Goal: Go to known website: Access a specific website the user already knows

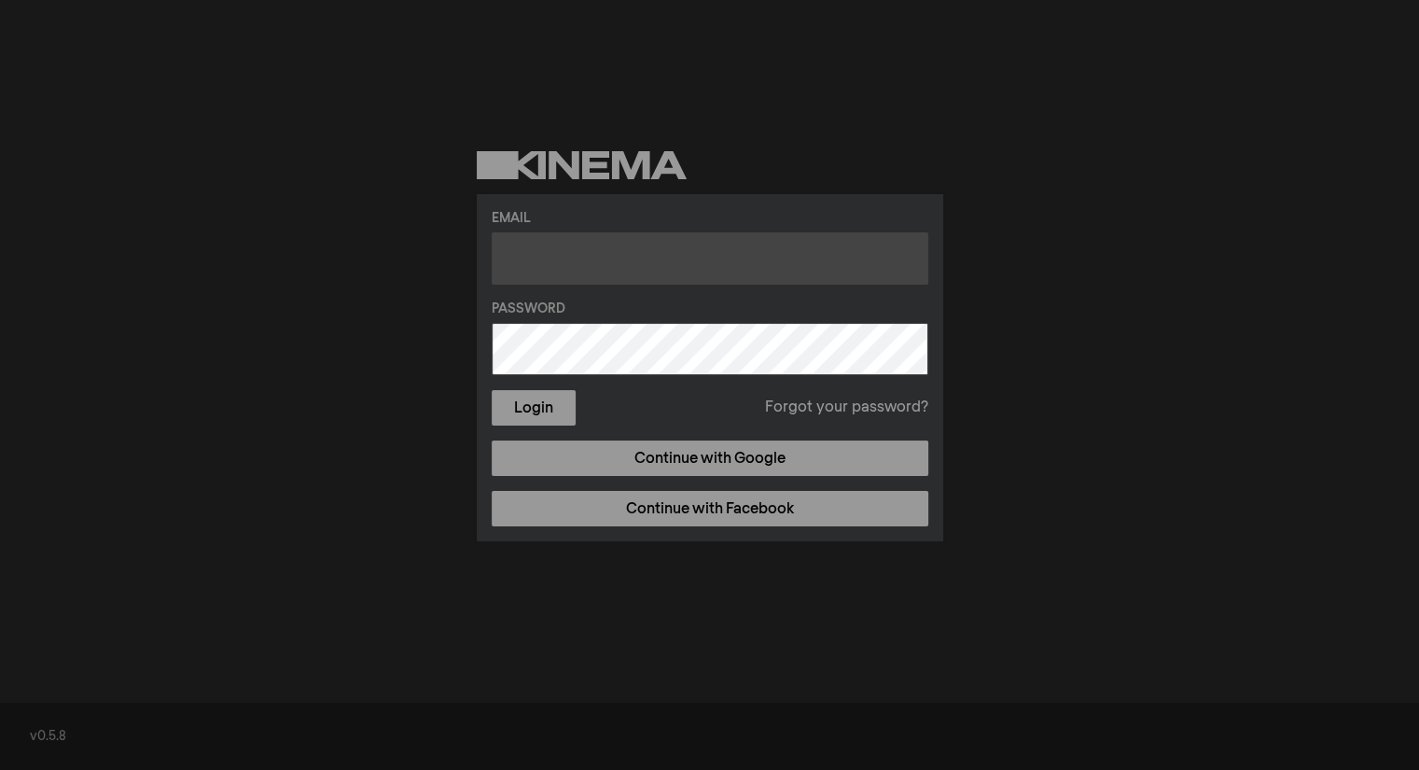
click at [586, 259] on input "text" at bounding box center [710, 258] width 437 height 52
type input "[EMAIL_ADDRESS][DOMAIN_NAME]"
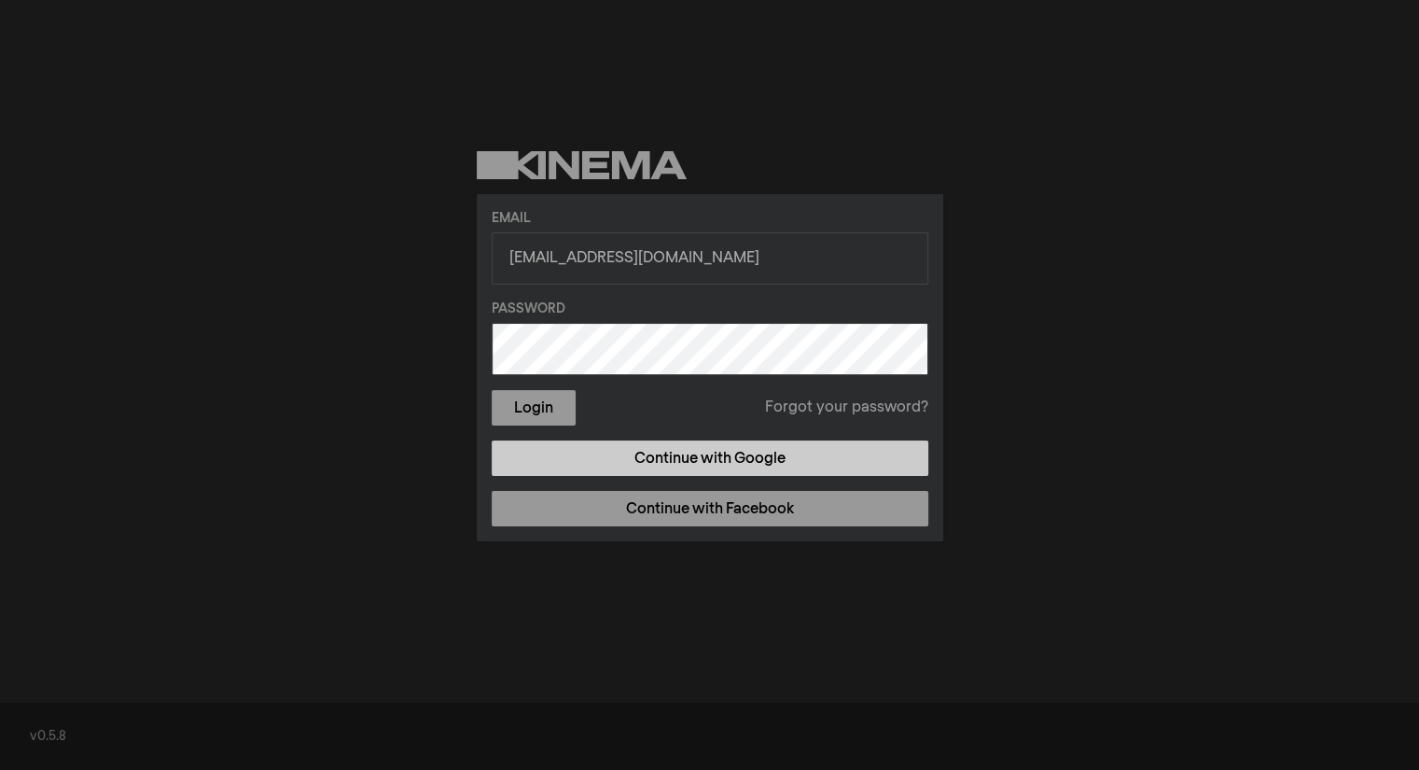
click at [702, 470] on link "Continue with Google" at bounding box center [710, 457] width 437 height 35
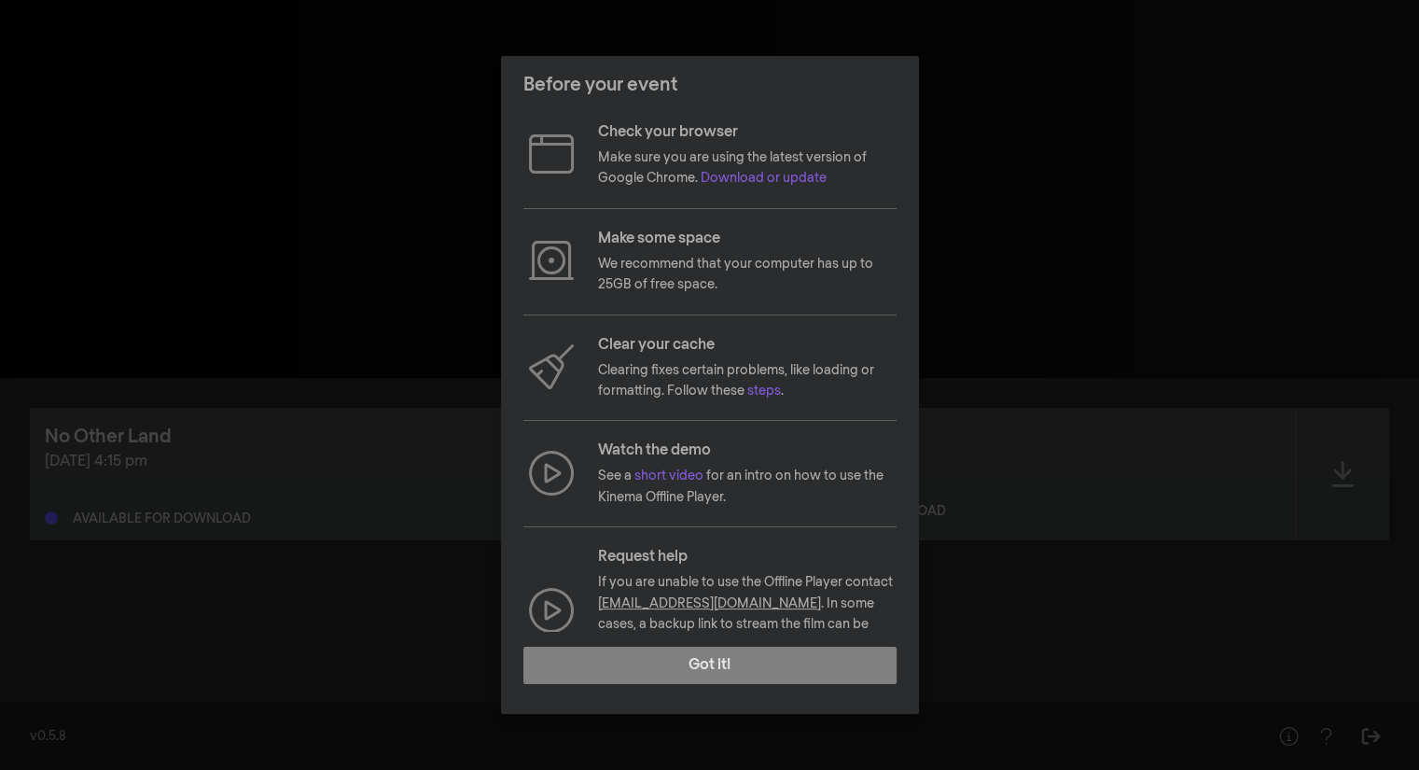
scroll to position [51, 0]
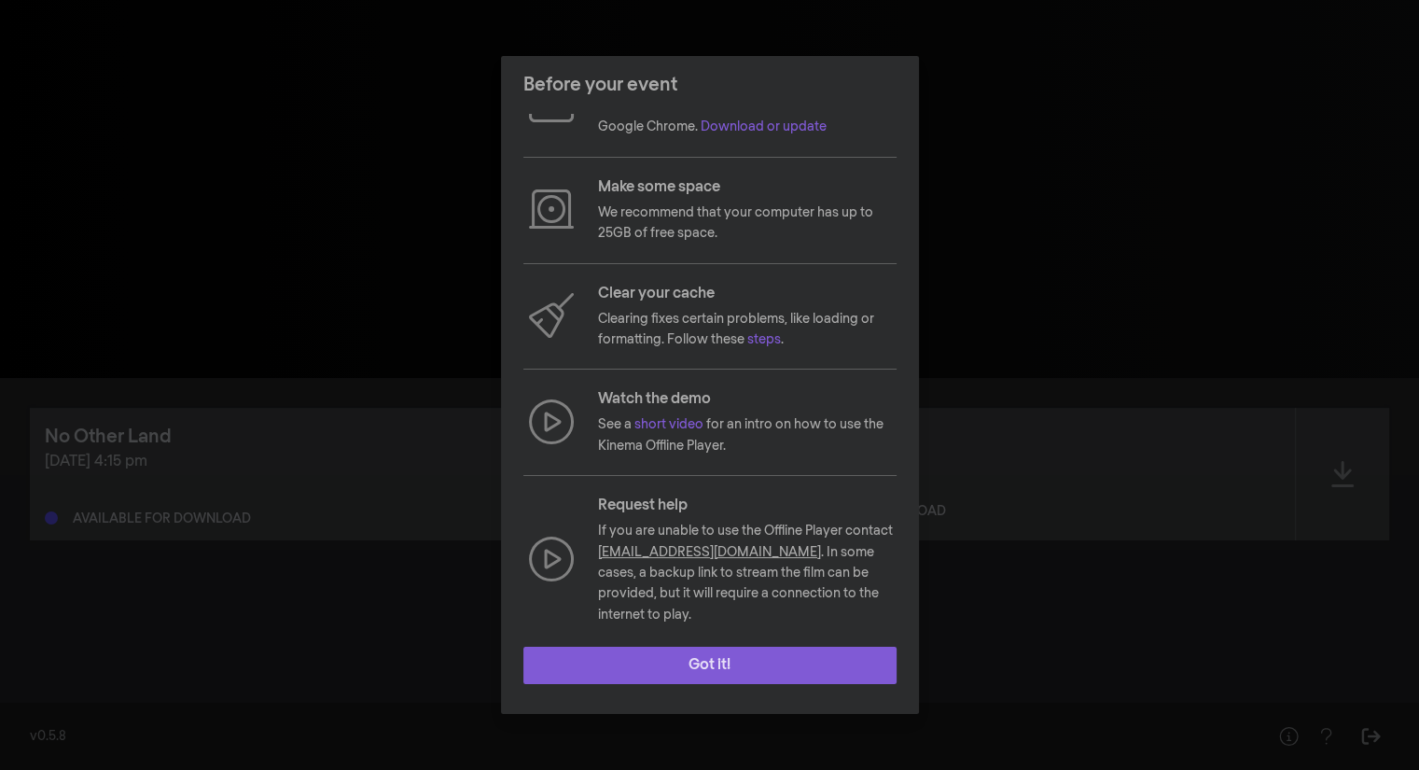
click at [807, 676] on button "Got it!" at bounding box center [709, 665] width 373 height 37
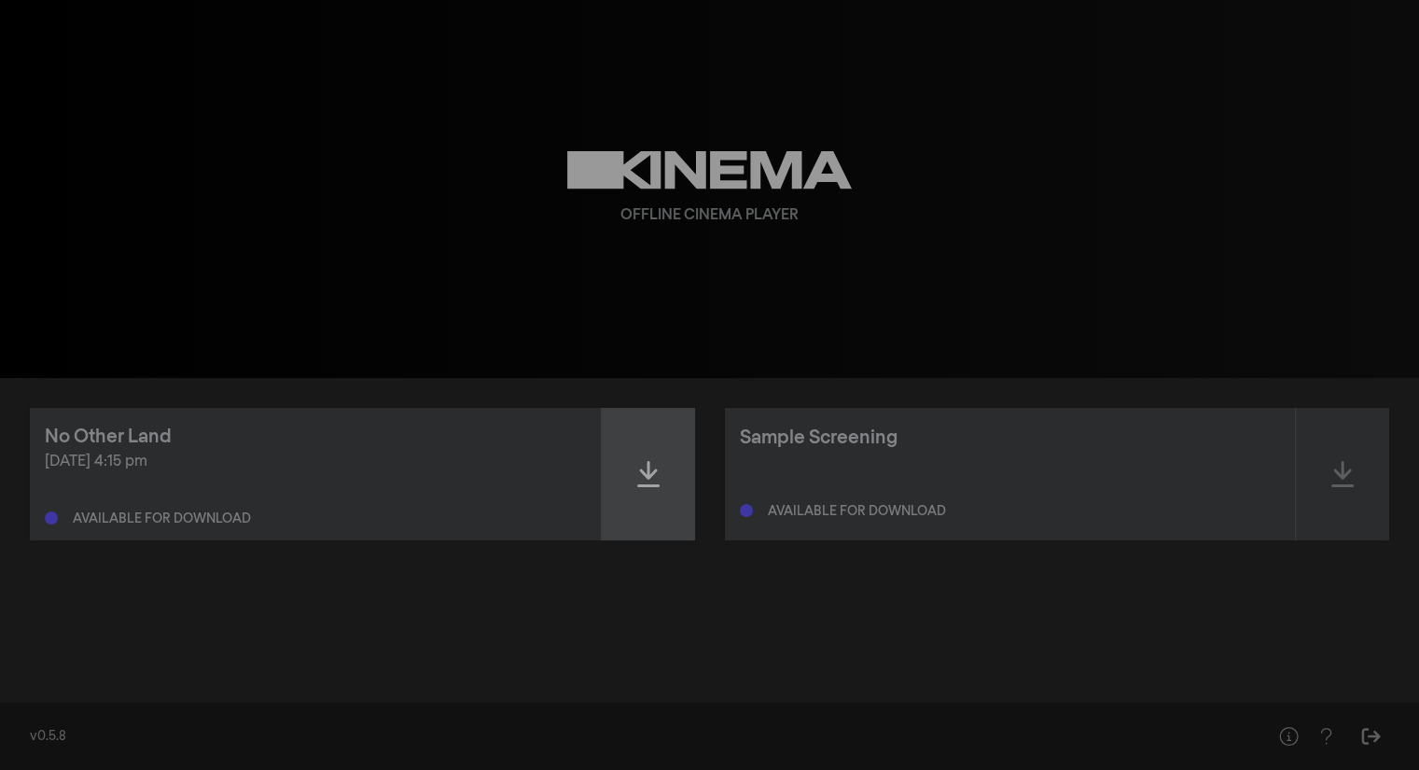
drag, startPoint x: 666, startPoint y: 482, endPoint x: 648, endPoint y: 474, distance: 19.6
click at [648, 474] on icon at bounding box center [648, 474] width 22 height 26
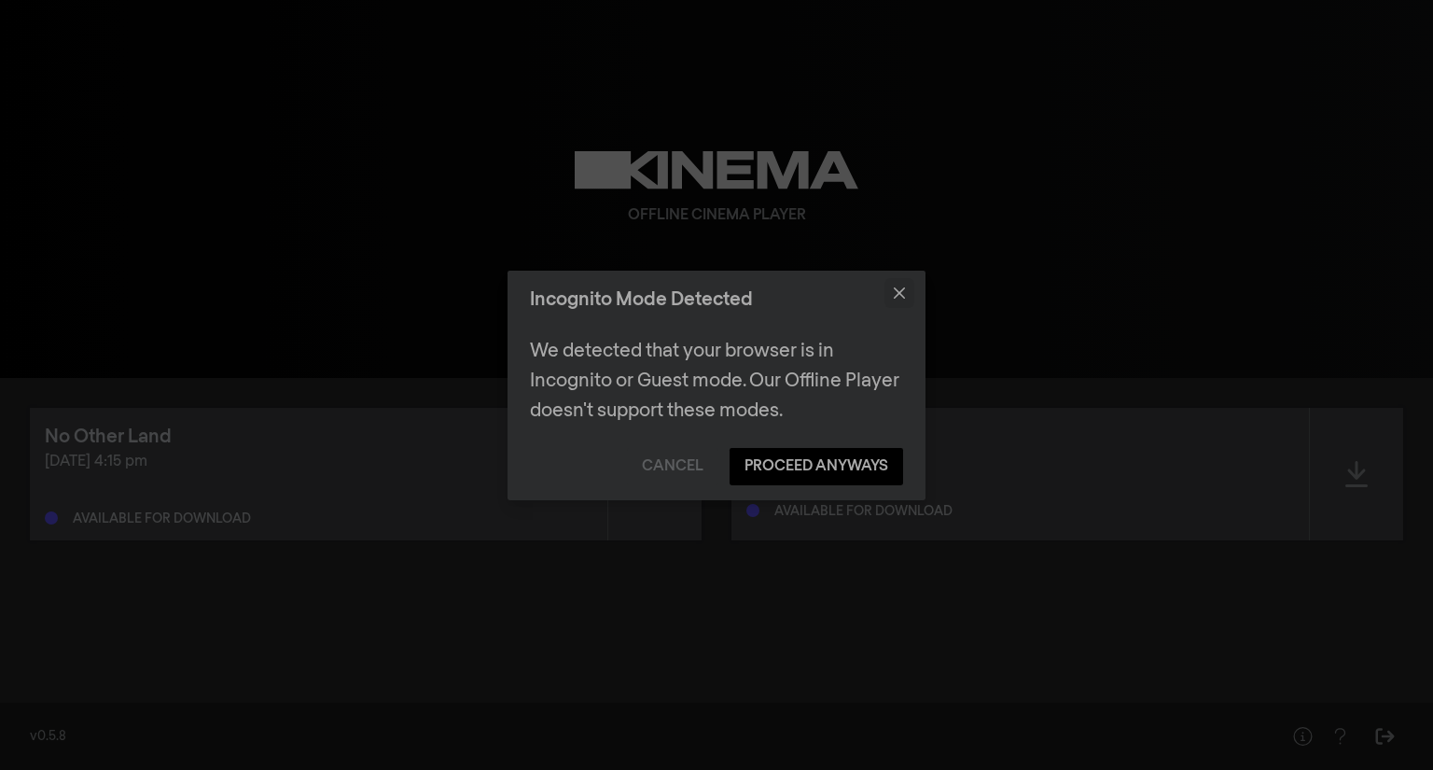
click at [907, 280] on button "Close" at bounding box center [900, 293] width 30 height 30
